Goal: Book appointment/travel/reservation

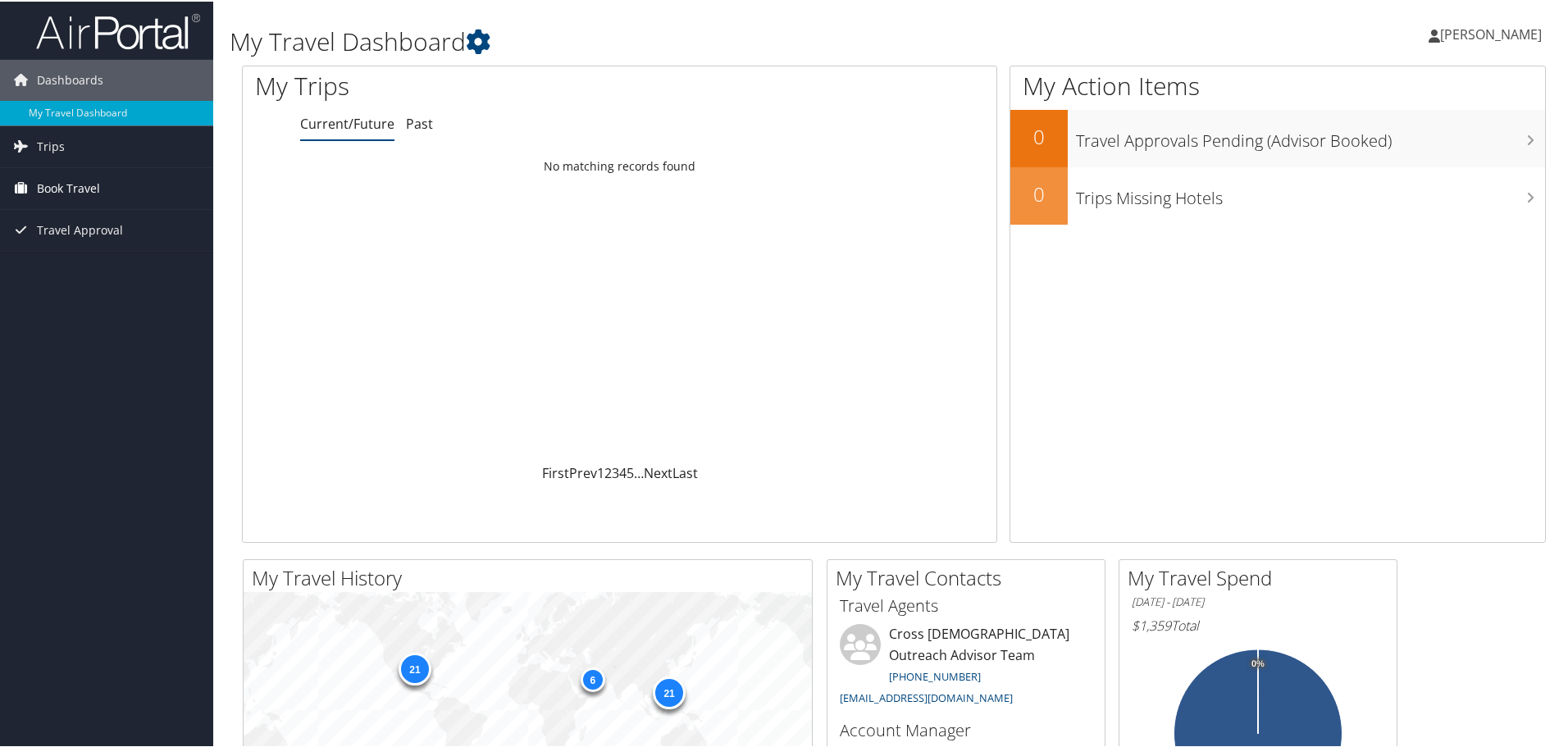
click at [112, 188] on link "Book Travel" at bounding box center [106, 187] width 213 height 41
click at [154, 263] on link "Book/Manage Online Trips" at bounding box center [106, 269] width 213 height 25
